Goal: Information Seeking & Learning: Learn about a topic

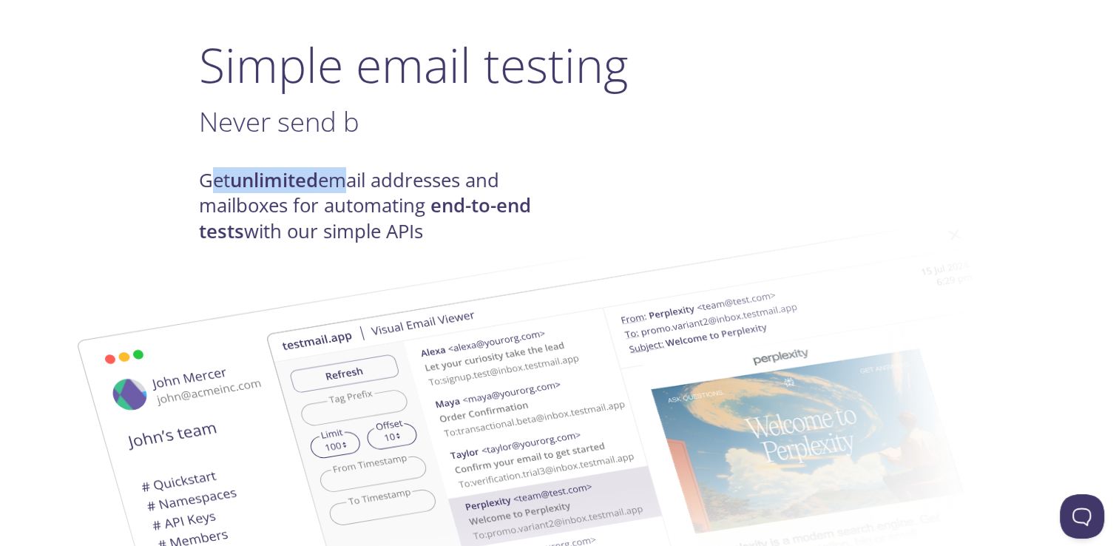
drag, startPoint x: 340, startPoint y: 179, endPoint x: 207, endPoint y: 182, distance: 133.2
click at [207, 182] on h4 "Get unlimited email addresses and mailboxes for automating end-to-end tests wit…" at bounding box center [379, 206] width 361 height 76
drag, startPoint x: 207, startPoint y: 182, endPoint x: 231, endPoint y: 233, distance: 56.3
click at [231, 233] on strong "end-to-end tests" at bounding box center [365, 217] width 332 height 51
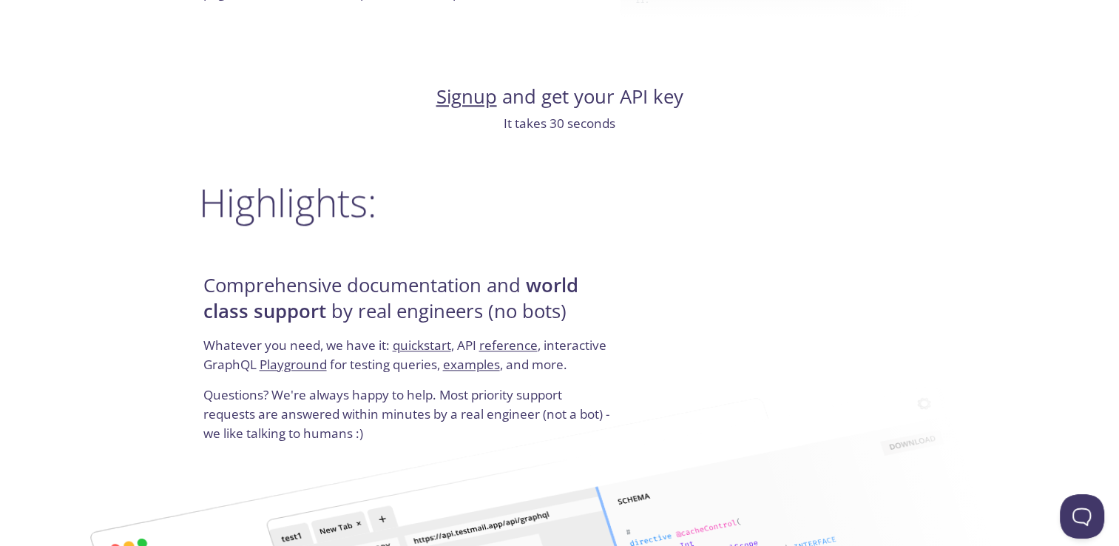
scroll to position [1840, 0]
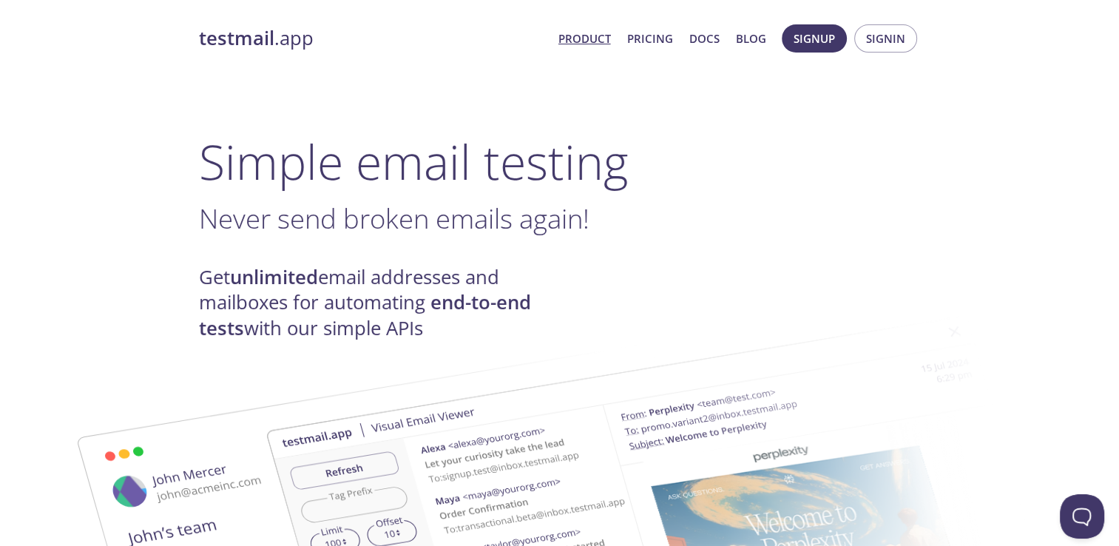
drag, startPoint x: 206, startPoint y: 277, endPoint x: 211, endPoint y: 283, distance: 8.4
click at [211, 283] on h4 "Get unlimited email addresses and mailboxes for automating end-to-end tests wit…" at bounding box center [379, 303] width 361 height 76
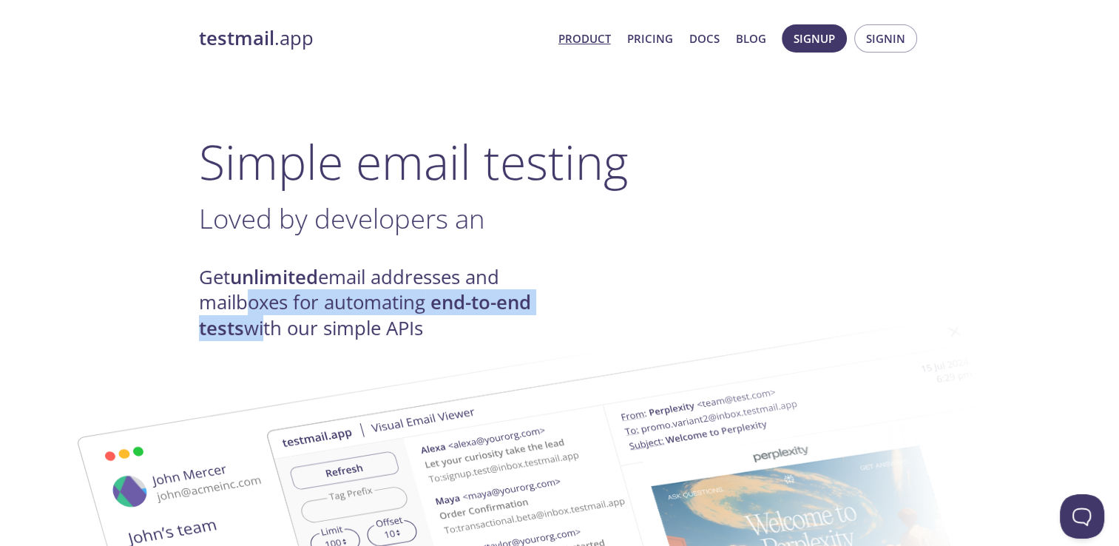
drag, startPoint x: 261, startPoint y: 338, endPoint x: 232, endPoint y: 309, distance: 40.8
click at [232, 309] on h4 "Get unlimited email addresses and mailboxes for automating end-to-end tests wit…" at bounding box center [379, 303] width 361 height 76
drag, startPoint x: 232, startPoint y: 309, endPoint x: 390, endPoint y: 330, distance: 158.9
click at [390, 330] on img at bounding box center [664, 544] width 799 height 501
click at [426, 428] on img at bounding box center [664, 544] width 799 height 501
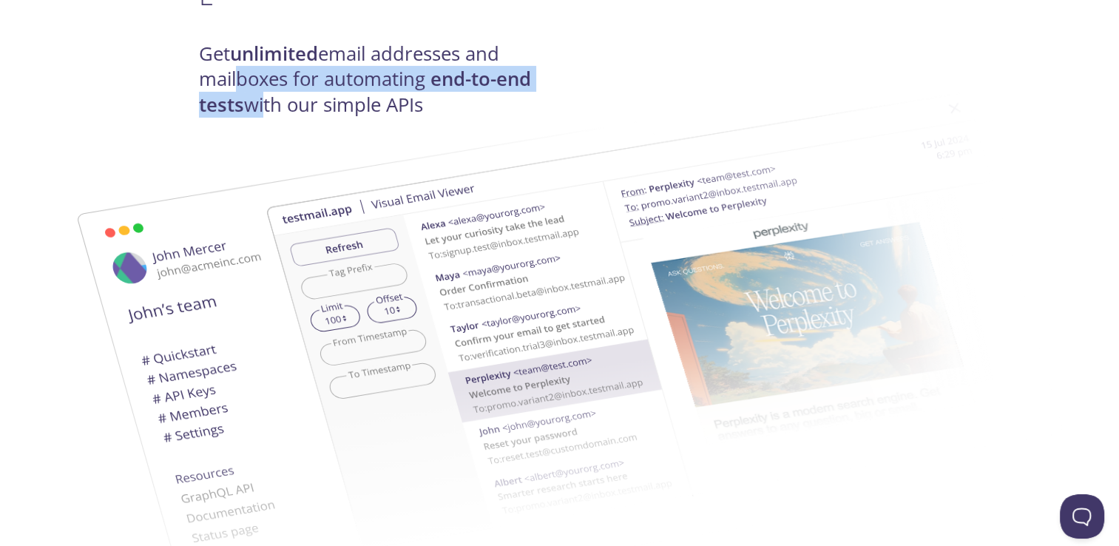
scroll to position [228, 0]
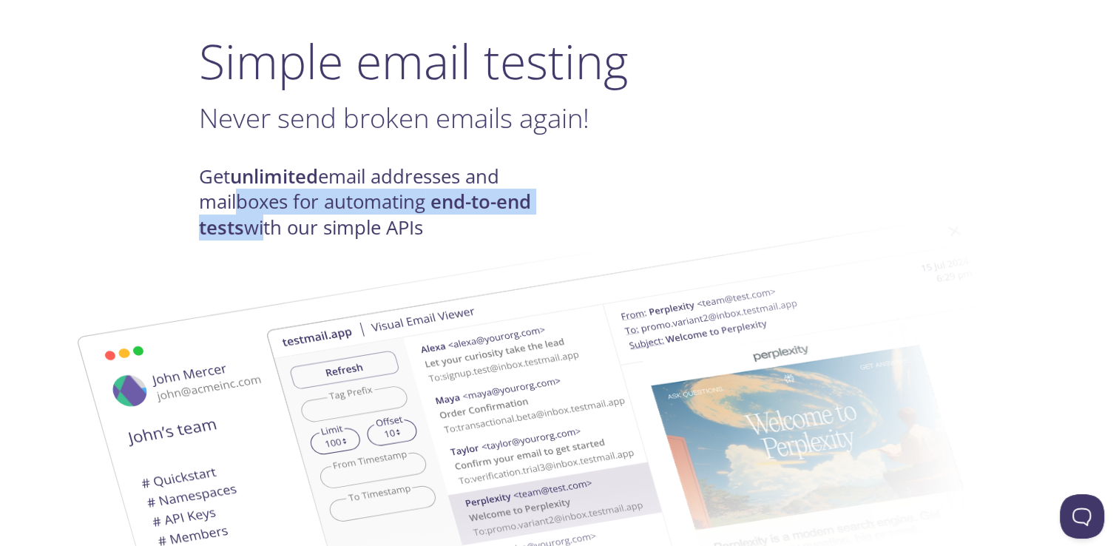
click at [476, 229] on img at bounding box center [664, 444] width 799 height 501
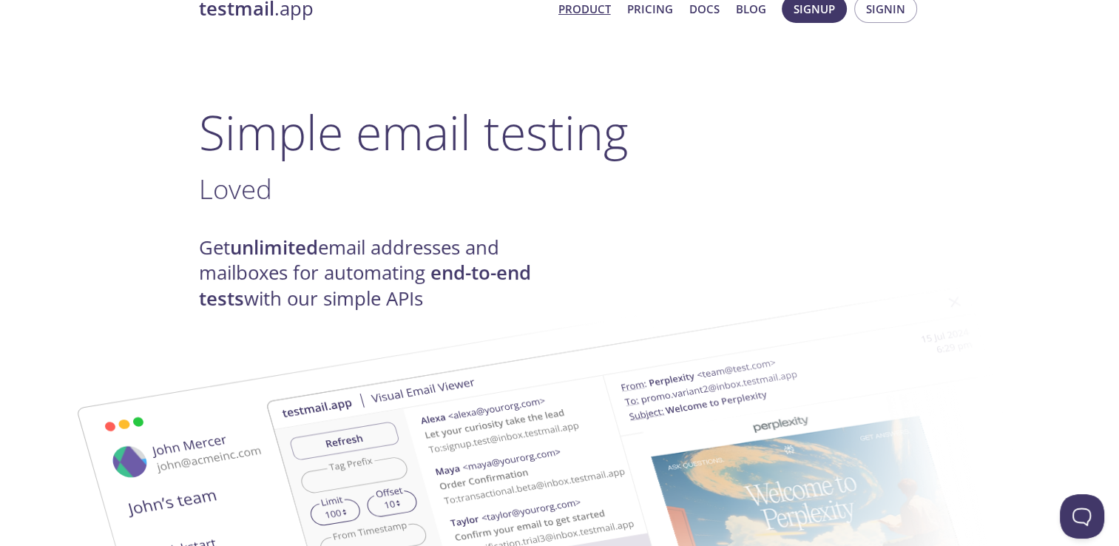
click at [489, 257] on h4 "Get unlimited email addresses and mailboxes for automating end-to-end tests wit…" at bounding box center [379, 273] width 361 height 76
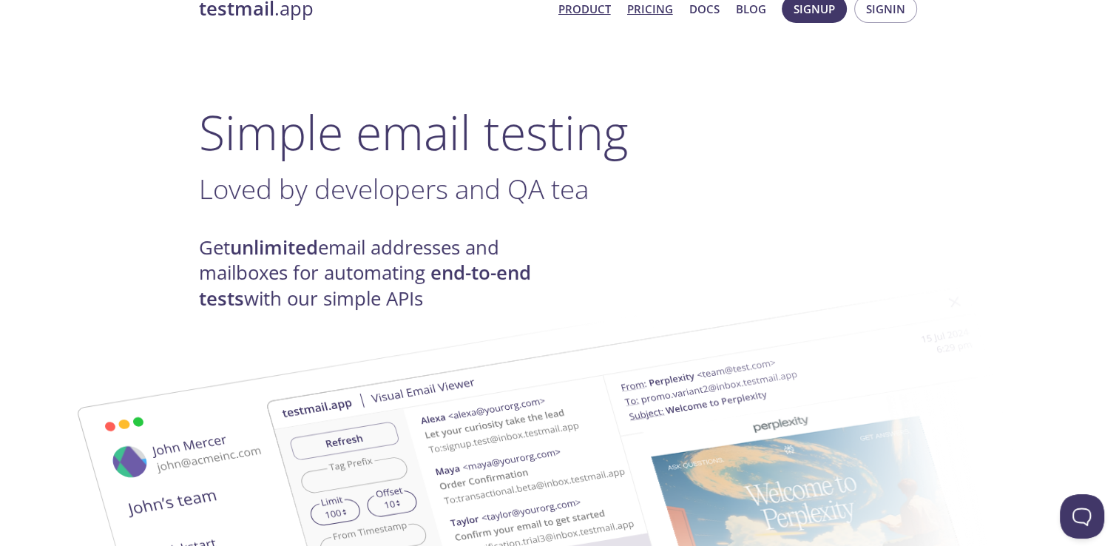
click at [654, 3] on link "Pricing" at bounding box center [650, 8] width 46 height 19
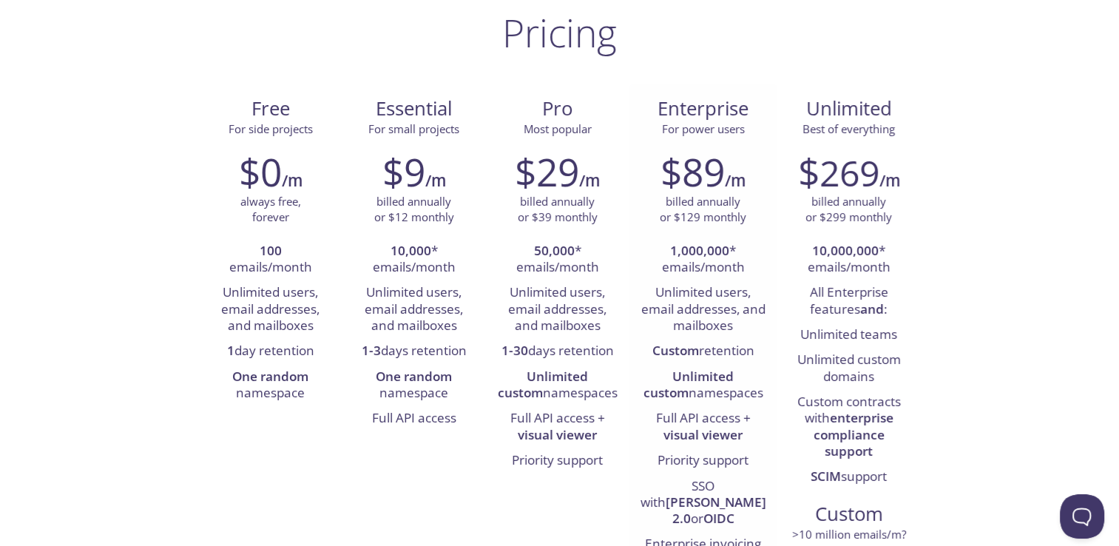
scroll to position [118, 0]
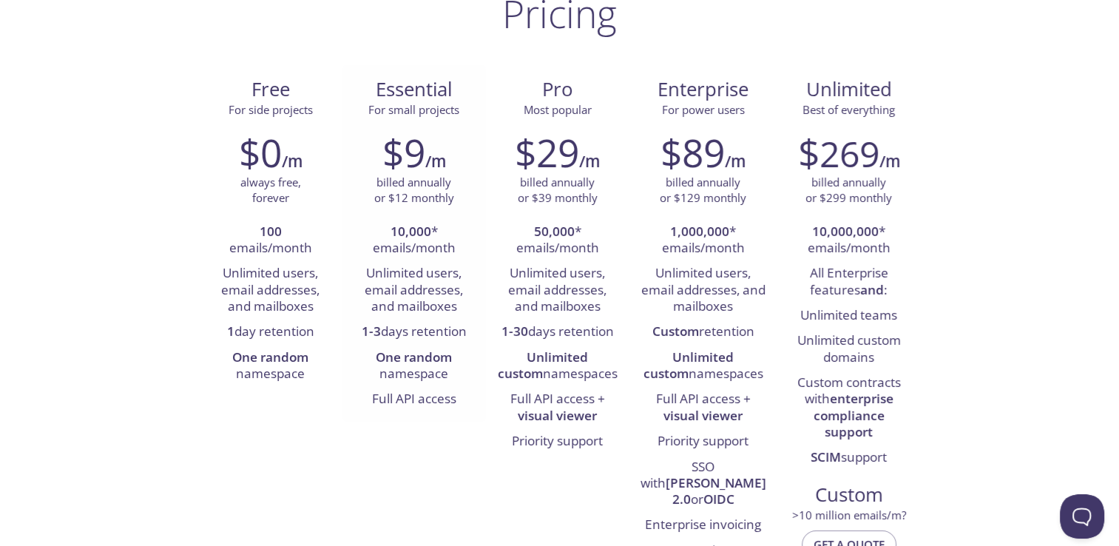
click at [379, 186] on p "billed annually or $12 monthly" at bounding box center [414, 191] width 80 height 32
drag, startPoint x: 366, startPoint y: 283, endPoint x: 361, endPoint y: 277, distance: 7.9
click at [361, 277] on li "Unlimited users, email addresses, and mailboxes" at bounding box center [414, 290] width 121 height 58
drag, startPoint x: 361, startPoint y: 277, endPoint x: 364, endPoint y: 306, distance: 29.7
click at [364, 306] on li "Unlimited users, email addresses, and mailboxes" at bounding box center [414, 290] width 121 height 58
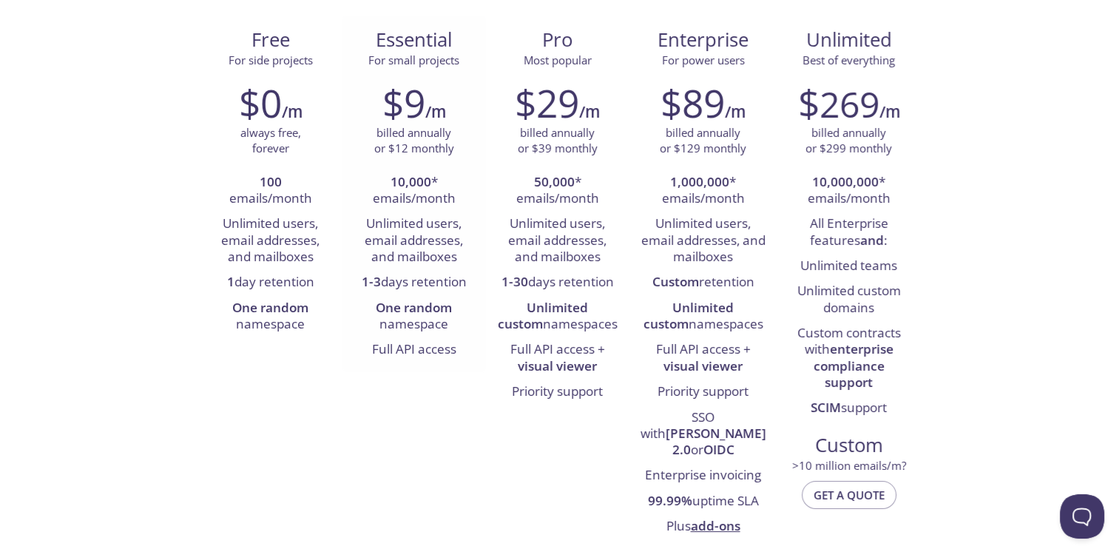
scroll to position [179, 0]
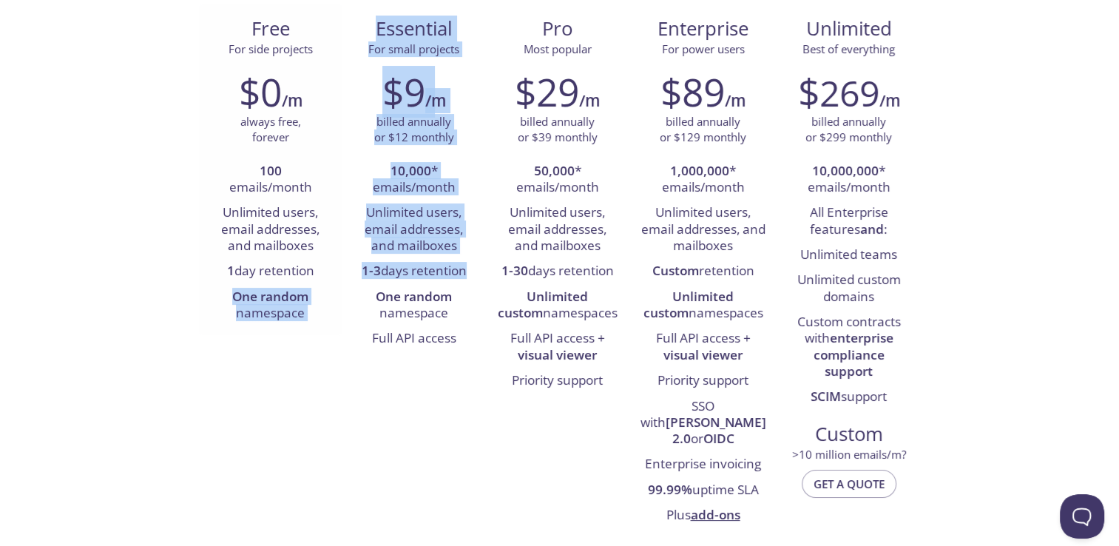
drag, startPoint x: 381, startPoint y: 297, endPoint x: 311, endPoint y: 303, distance: 70.5
click at [311, 303] on div "Free For side projects $0 /m always free, forever 100 emails/month Unlimited us…" at bounding box center [560, 270] width 722 height 533
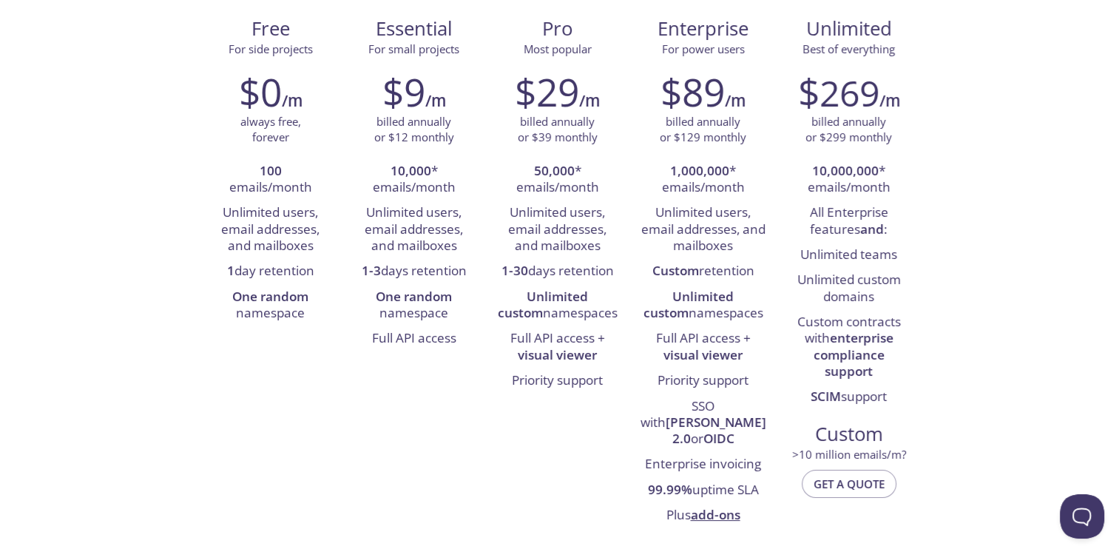
drag, startPoint x: 311, startPoint y: 303, endPoint x: 323, endPoint y: 371, distance: 69.2
click at [323, 371] on div "Free For side projects $0 /m always free, forever 100 emails/month Unlimited us…" at bounding box center [560, 270] width 722 height 533
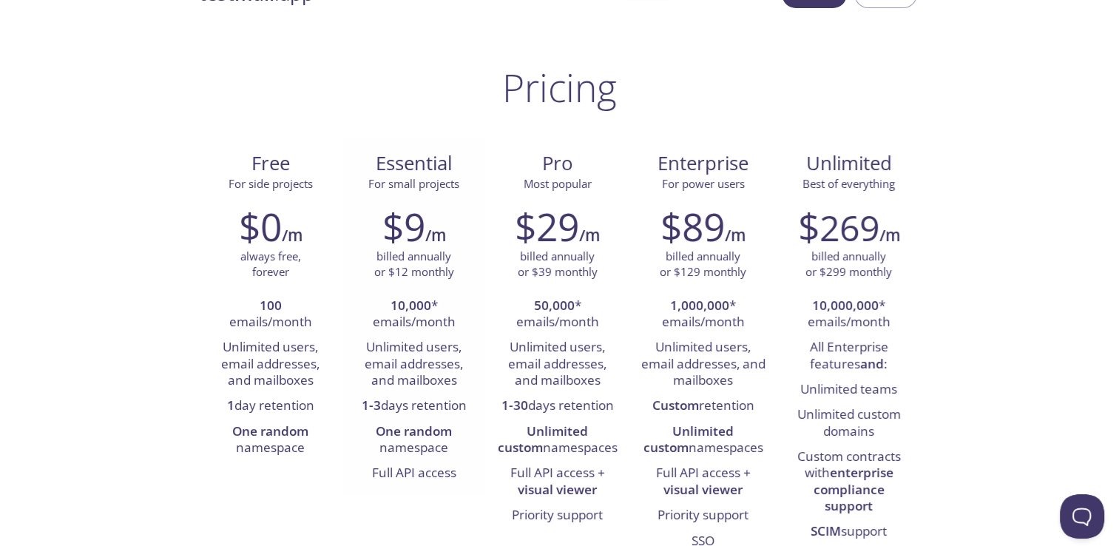
scroll to position [0, 0]
